Goal: Transaction & Acquisition: Download file/media

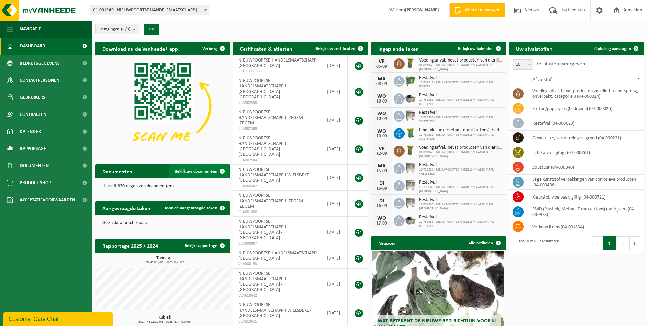
click at [201, 170] on span "Bekijk uw documenten" at bounding box center [196, 171] width 43 height 4
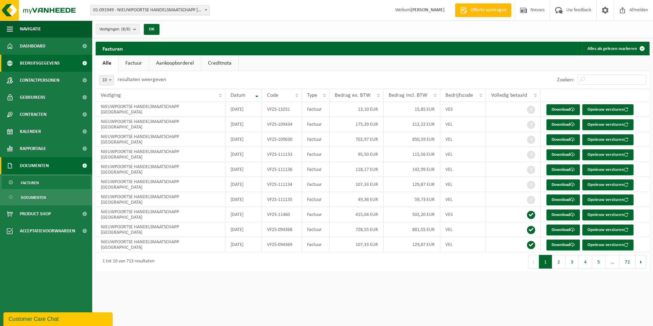
click at [42, 63] on span "Bedrijfsgegevens" at bounding box center [40, 63] width 40 height 17
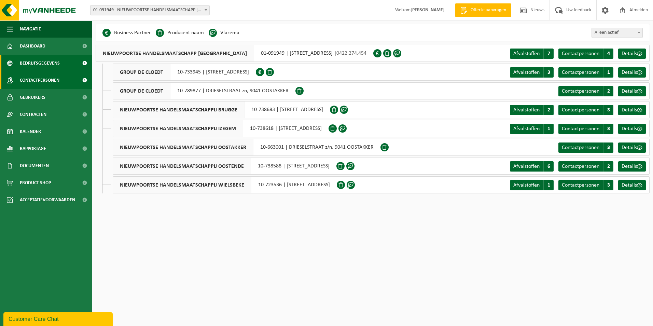
click at [38, 77] on span "Contactpersonen" at bounding box center [40, 80] width 40 height 17
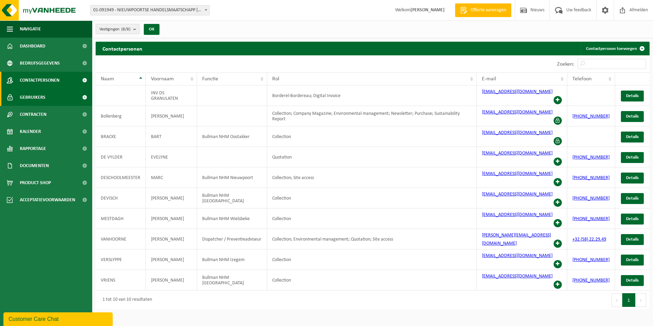
click at [35, 98] on span "Gebruikers" at bounding box center [33, 97] width 26 height 17
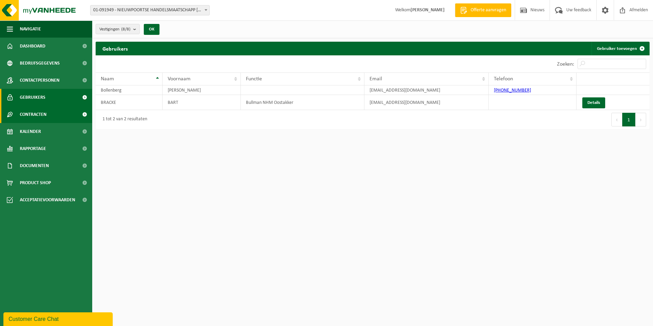
click at [33, 113] on span "Contracten" at bounding box center [33, 114] width 27 height 17
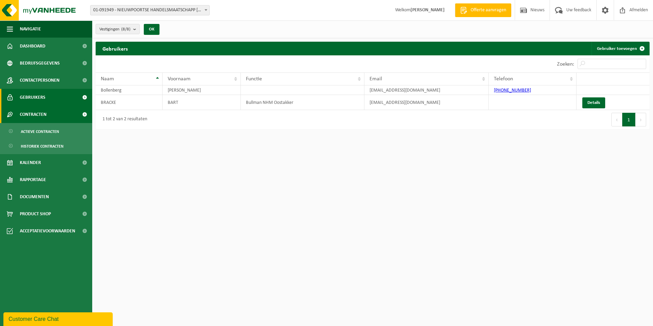
click at [33, 113] on span "Contracten" at bounding box center [33, 114] width 27 height 17
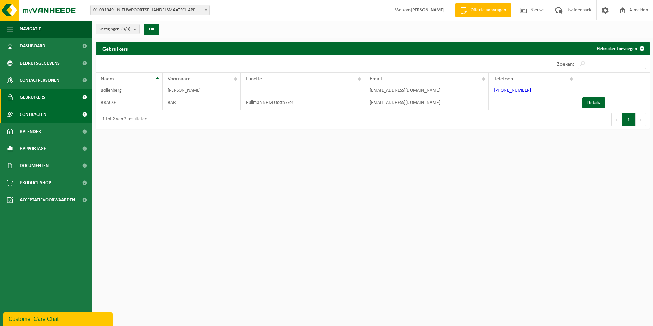
click at [34, 113] on span "Contracten" at bounding box center [33, 114] width 27 height 17
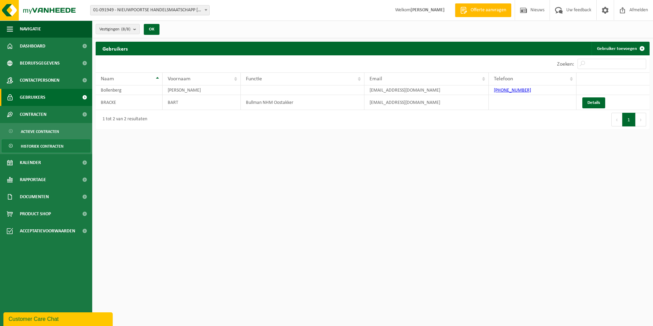
click at [43, 146] on span "Historiek contracten" at bounding box center [42, 146] width 43 height 13
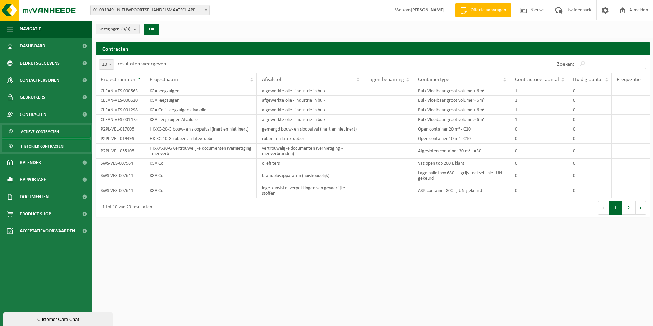
click at [43, 132] on span "Actieve contracten" at bounding box center [40, 131] width 38 height 13
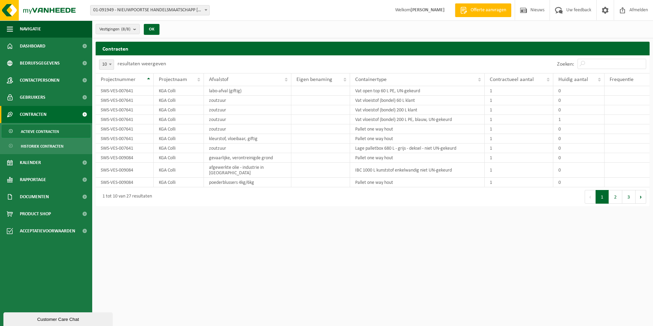
click at [44, 116] on span "Contracten" at bounding box center [33, 114] width 27 height 17
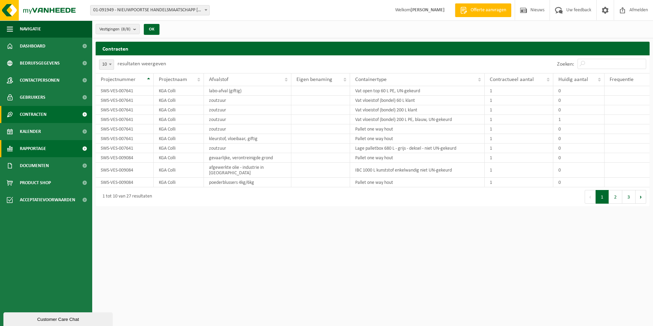
click at [39, 144] on span "Rapportage" at bounding box center [33, 148] width 26 height 17
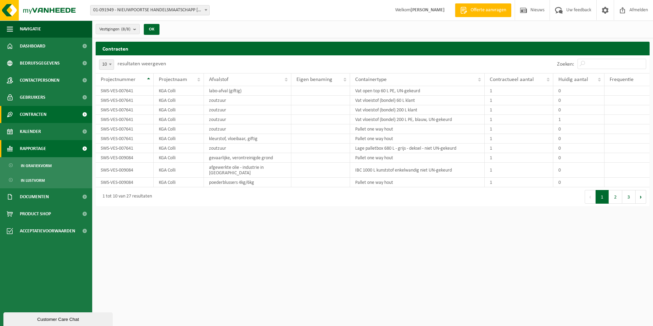
click at [39, 145] on span "Rapportage" at bounding box center [33, 148] width 26 height 17
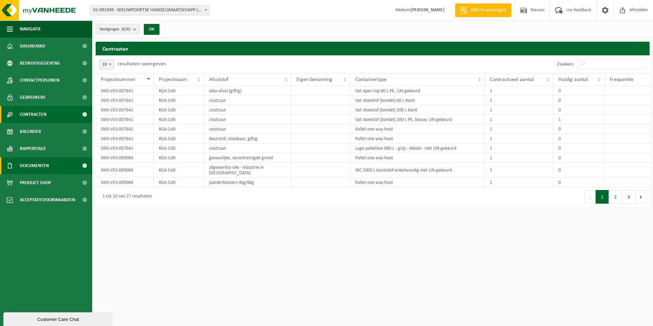
click at [42, 163] on span "Documenten" at bounding box center [34, 165] width 29 height 17
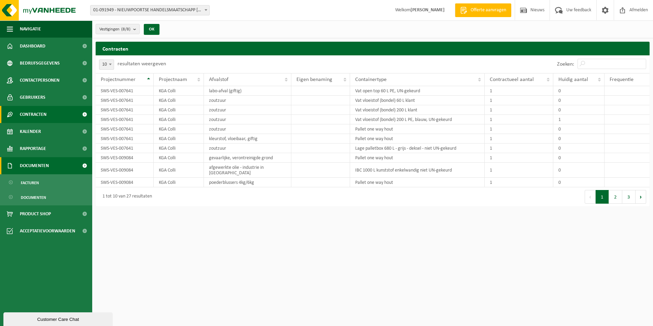
click at [42, 163] on span "Documenten" at bounding box center [34, 165] width 29 height 17
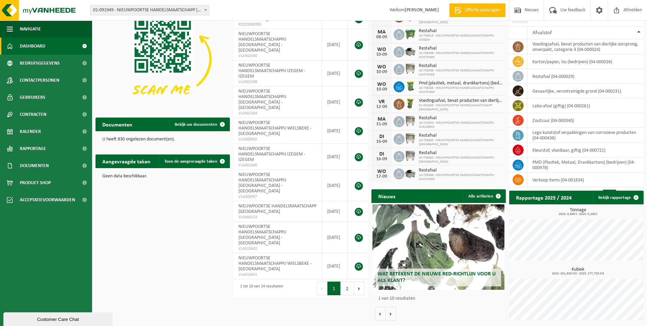
scroll to position [47, 0]
click at [440, 274] on span "Wat betekent de nieuwe RED-richtlijn voor u als klant?" at bounding box center [437, 277] width 118 height 12
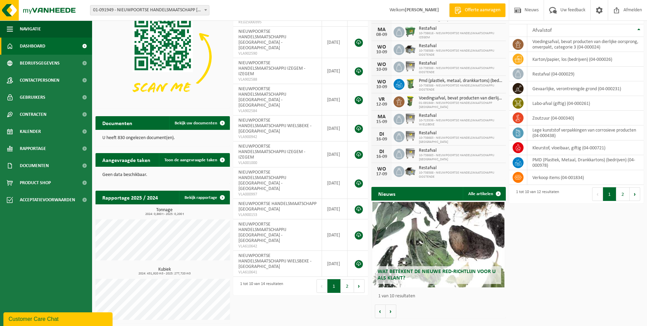
scroll to position [49, 0]
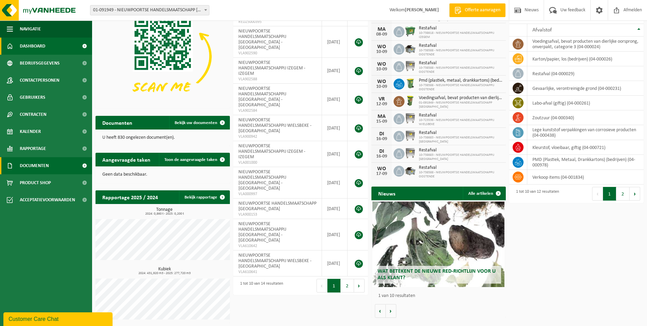
click at [56, 164] on link "Documenten" at bounding box center [46, 165] width 92 height 17
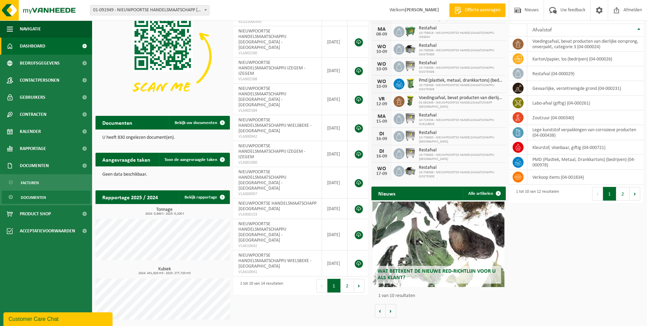
click at [54, 198] on link "Documenten" at bounding box center [46, 196] width 89 height 13
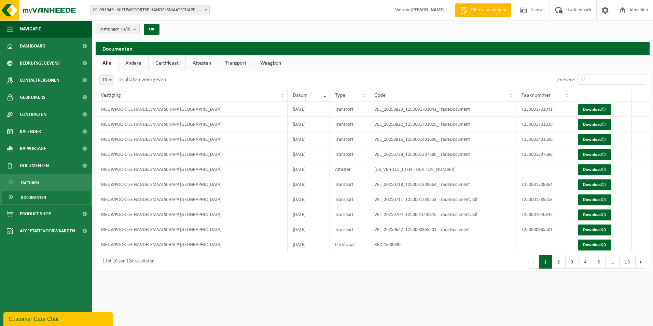
click at [131, 59] on link "Andere" at bounding box center [133, 63] width 30 height 16
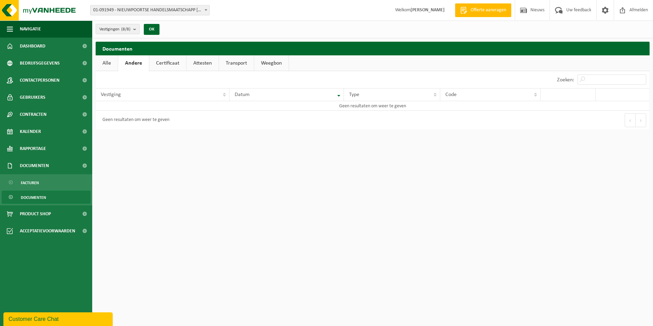
click at [172, 60] on link "Certificaat" at bounding box center [167, 63] width 37 height 16
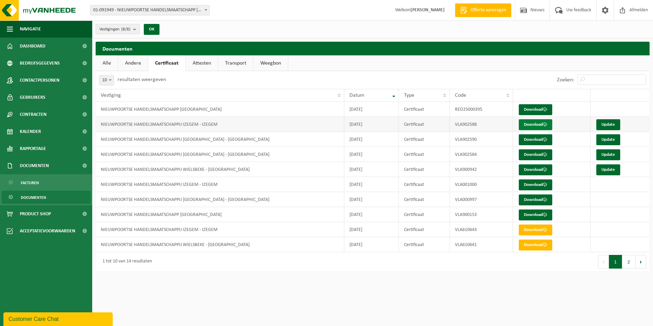
click at [538, 125] on link "Download" at bounding box center [534, 124] width 33 height 11
click at [531, 142] on link "Download" at bounding box center [534, 139] width 33 height 11
click at [533, 154] on link "Download" at bounding box center [534, 154] width 33 height 11
click at [202, 63] on link "Attesten" at bounding box center [202, 63] width 32 height 16
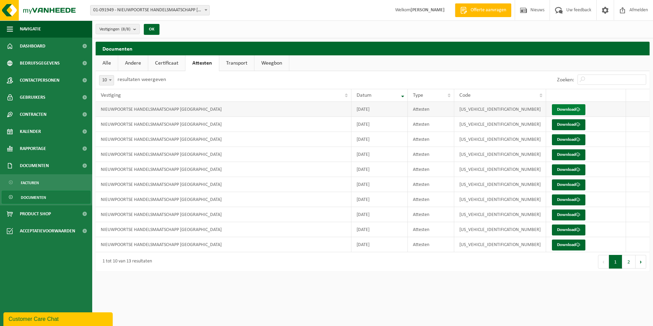
click at [568, 106] on link "Download" at bounding box center [568, 109] width 33 height 11
click at [571, 124] on link "Download" at bounding box center [568, 124] width 33 height 11
click at [232, 65] on link "Transport" at bounding box center [236, 63] width 35 height 16
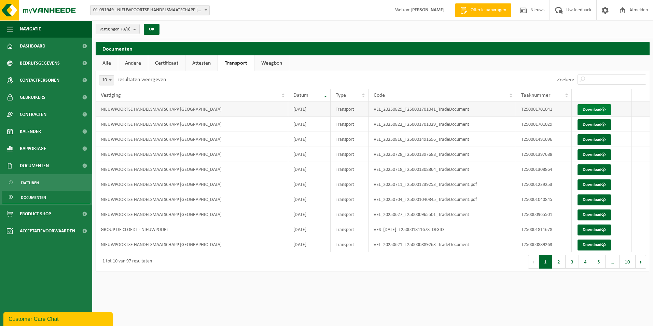
click at [591, 110] on link "Download" at bounding box center [593, 109] width 33 height 11
click at [270, 63] on link "Weegbon" at bounding box center [271, 63] width 34 height 16
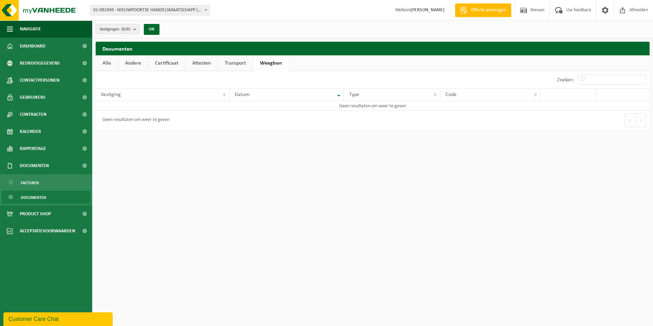
click at [235, 65] on link "Transport" at bounding box center [235, 63] width 35 height 16
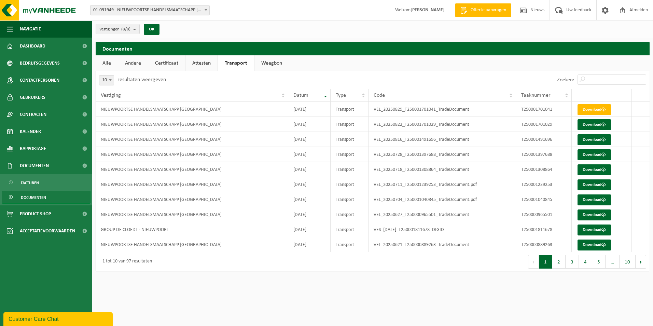
click at [205, 61] on link "Attesten" at bounding box center [201, 63] width 32 height 16
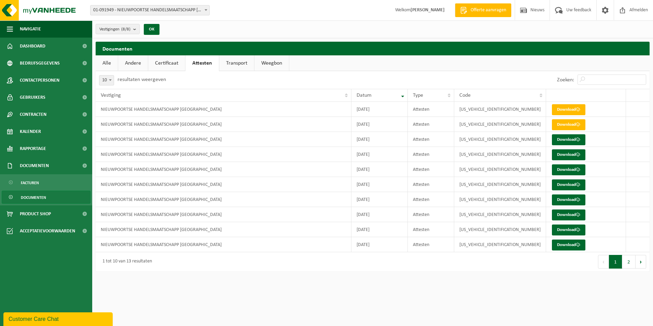
click at [166, 63] on link "Certificaat" at bounding box center [166, 63] width 37 height 16
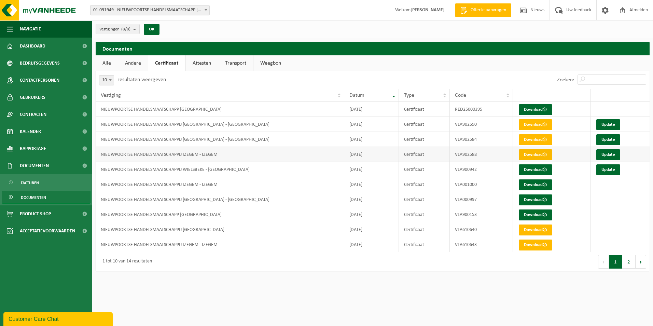
click at [532, 155] on link "Download" at bounding box center [534, 154] width 33 height 11
click at [397, 170] on td "[DATE]" at bounding box center [371, 169] width 55 height 15
click at [531, 107] on link "Download" at bounding box center [534, 109] width 33 height 11
click at [527, 214] on link "Download" at bounding box center [534, 214] width 33 height 11
click at [40, 49] on span "Dashboard" at bounding box center [33, 46] width 26 height 17
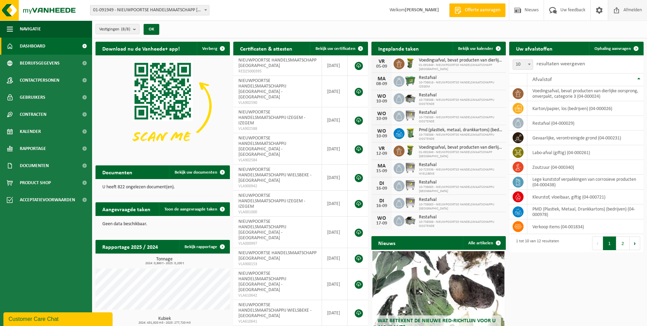
click at [630, 10] on span "Afmelden" at bounding box center [633, 10] width 22 height 20
